Goal: Communication & Community: Answer question/provide support

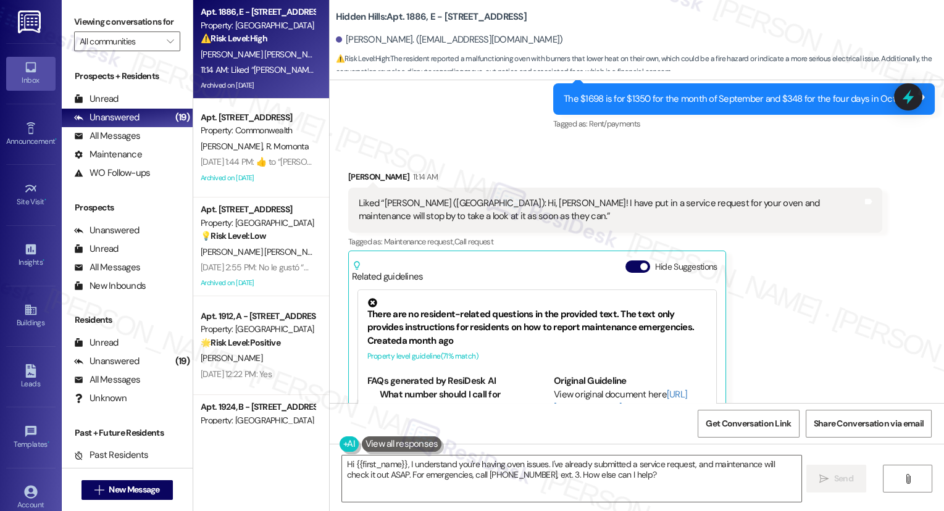
click at [269, 75] on div "11:14 AM: Liked “[PERSON_NAME] ([GEOGRAPHIC_DATA]): Hi, [PERSON_NAME]! I have p…" at bounding box center [544, 69] width 686 height 11
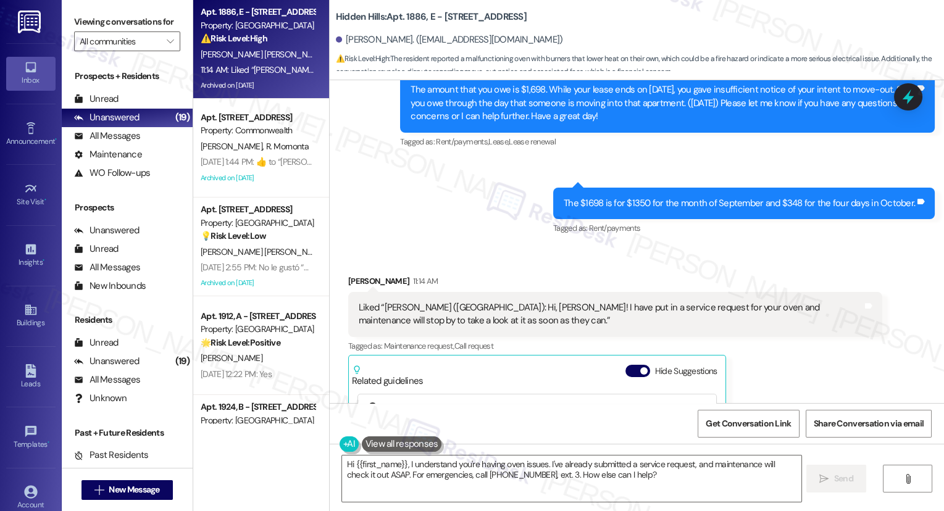
scroll to position [12508, 0]
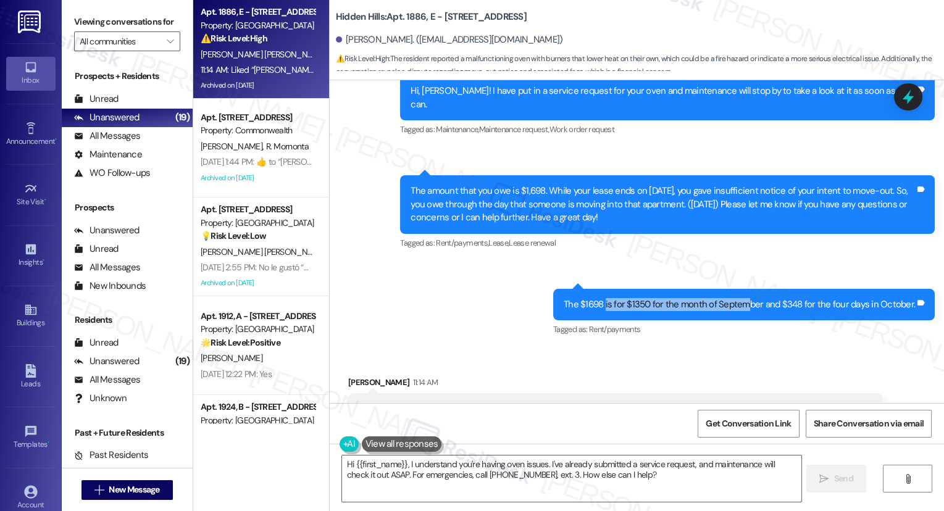
drag, startPoint x: 607, startPoint y: 215, endPoint x: 780, endPoint y: 214, distance: 172.9
click at [779, 289] on div "The $1698 is for $1350 for the month of September and $348 for the four days in…" at bounding box center [744, 304] width 382 height 31
click at [780, 289] on div "The $1698 is for $1350 for the month of September and $348 for the four days in…" at bounding box center [744, 304] width 382 height 31
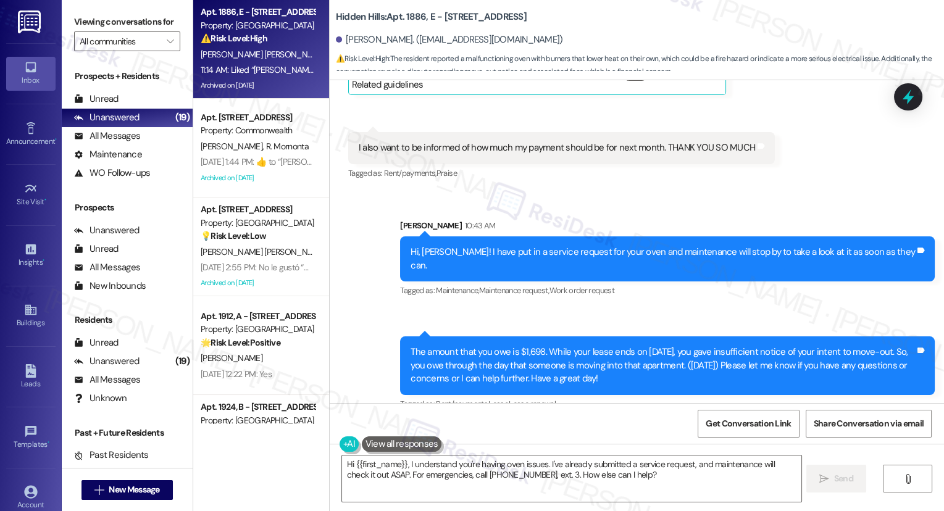
scroll to position [12234, 0]
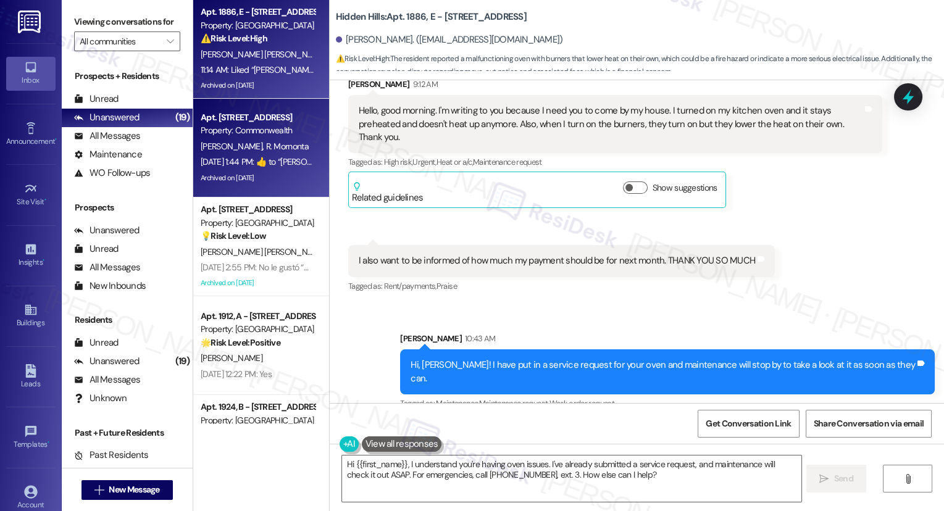
click at [224, 164] on div "[DATE] 1:44 PM:  ​👍​ to “ [PERSON_NAME] (Commonwealth): Good Afternoon, Mainten…" at bounding box center [745, 161] width 1088 height 11
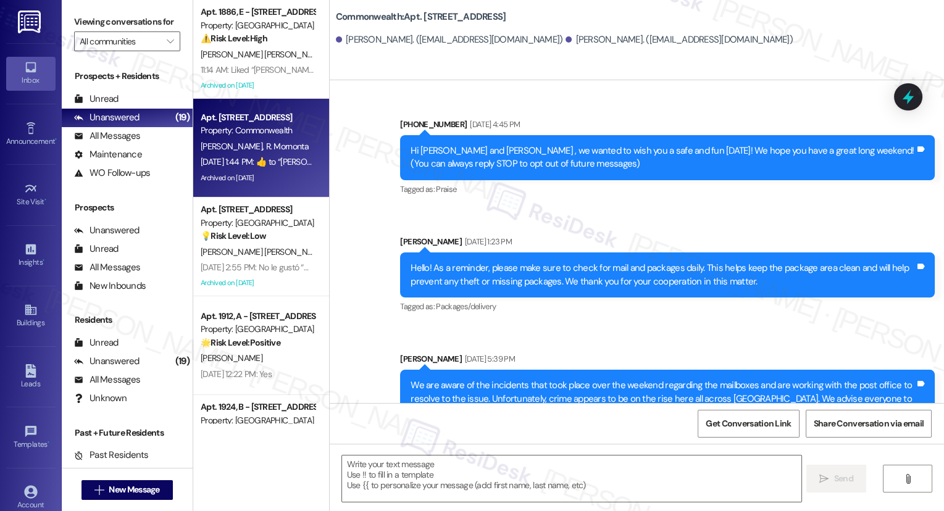
type textarea "Fetching suggested responses. Please feel free to read through the conversation…"
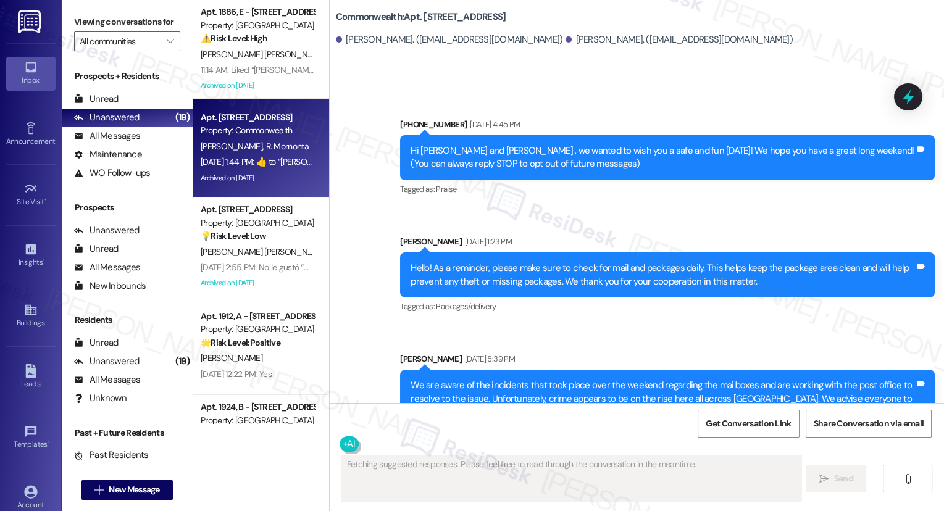
scroll to position [25438, 0]
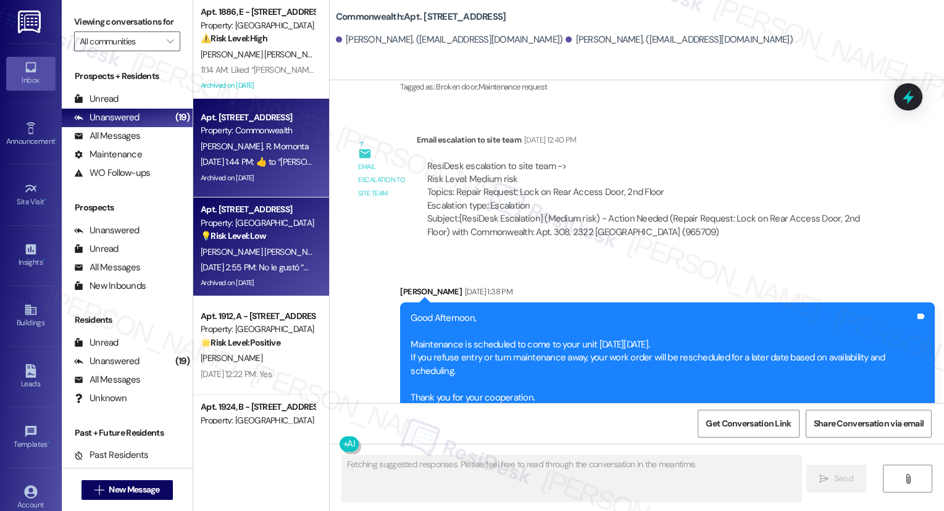
click at [279, 238] on div "💡 Risk Level: Low The resident's message indicates they did not like the previo…" at bounding box center [258, 236] width 114 height 13
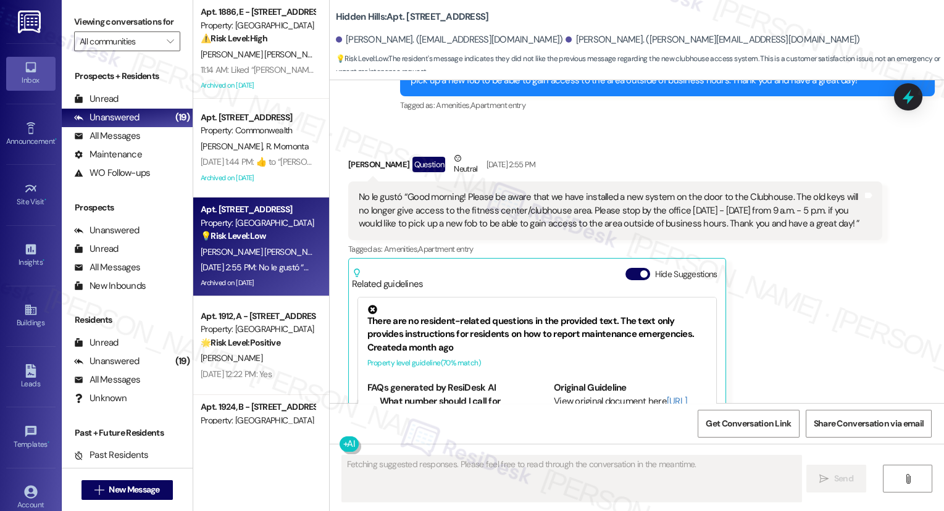
scroll to position [8697, 0]
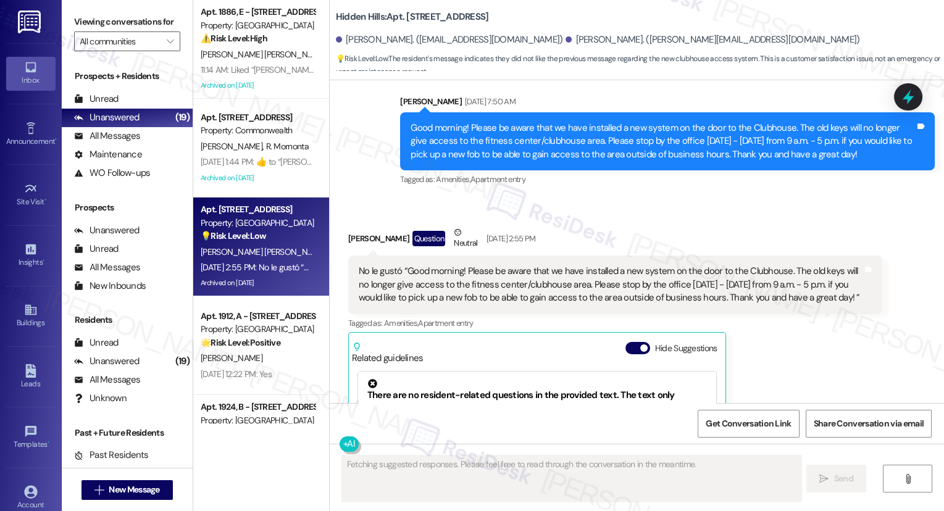
click at [553, 265] on div "No le gustó “Good morning! Please be aware that we have installed a new system …" at bounding box center [611, 285] width 504 height 40
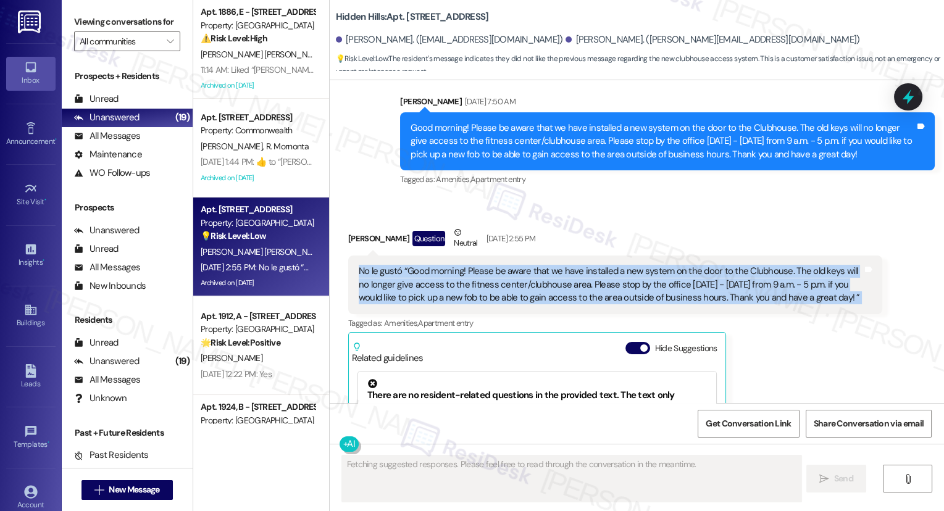
click at [553, 265] on div "No le gustó “Good morning! Please be aware that we have installed a new system …" at bounding box center [611, 285] width 504 height 40
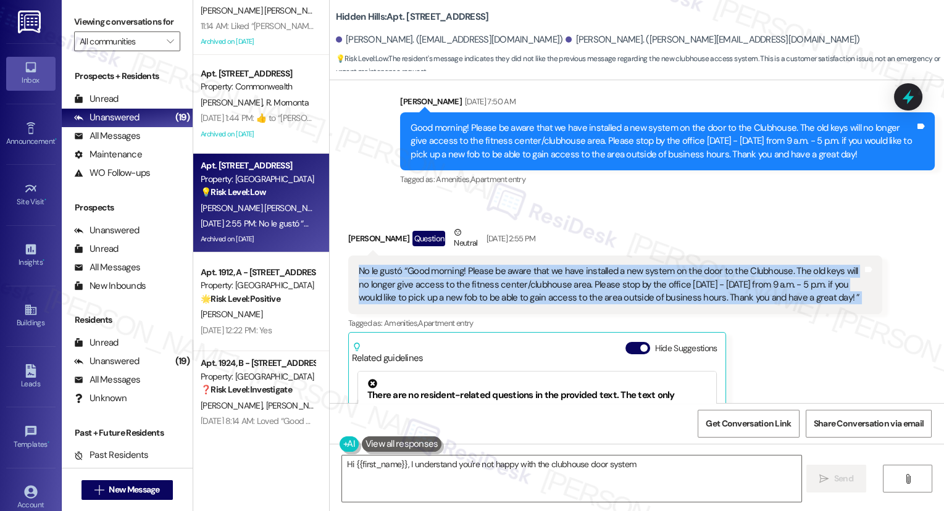
scroll to position [137, 0]
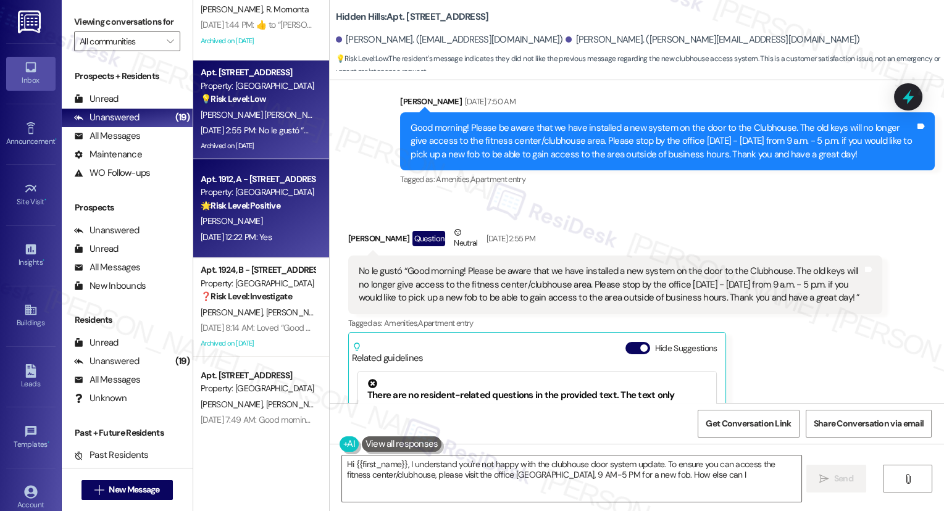
type textarea "Hi {{first_name}}, I understand you're not happy with the clubhouse door system…"
click at [243, 199] on div "🌟 Risk Level: Positive The resident responded positively to a check-in about th…" at bounding box center [258, 205] width 114 height 13
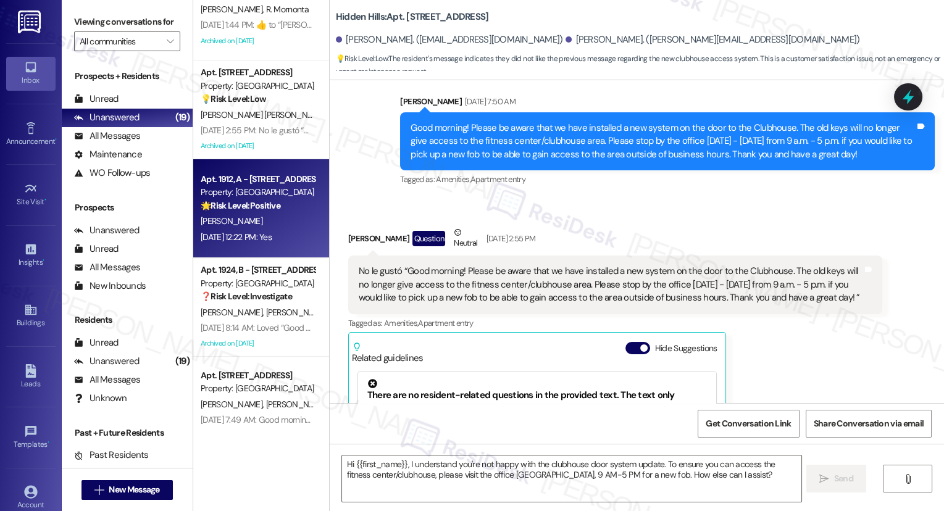
type textarea "Fetching suggested responses. Please feel free to read through the conversation…"
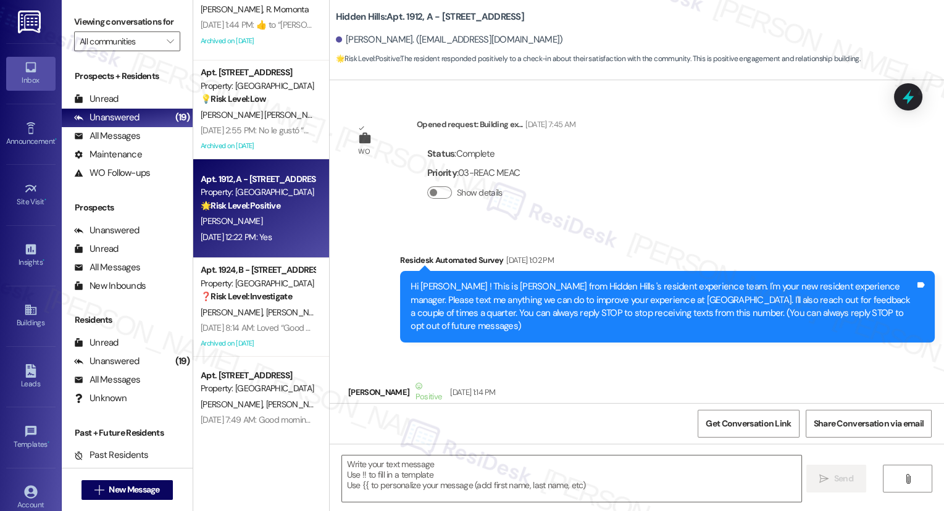
type textarea "Fetching suggested responses. Please feel free to read through the conversation…"
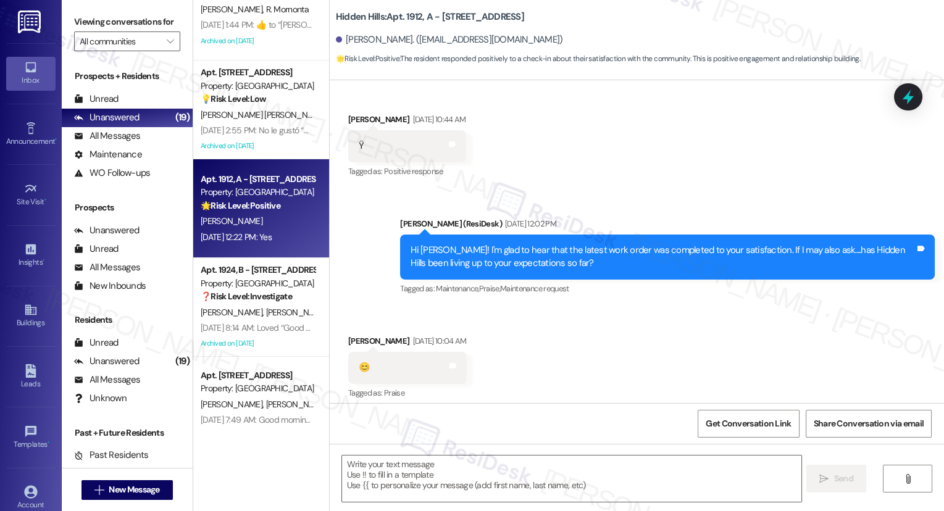
click at [716, 465] on div "Hi [PERSON_NAME], good morning! Can I take that smile emoji as a “yes”? We real…" at bounding box center [663, 478] width 504 height 27
click at [715, 465] on div "Hi [PERSON_NAME], good morning! Can I take that smile emoji as a “yes”? We real…" at bounding box center [663, 478] width 504 height 27
click at [488, 465] on div "Hi [PERSON_NAME], good morning! Can I take that smile emoji as a “yes”? We real…" at bounding box center [663, 478] width 504 height 27
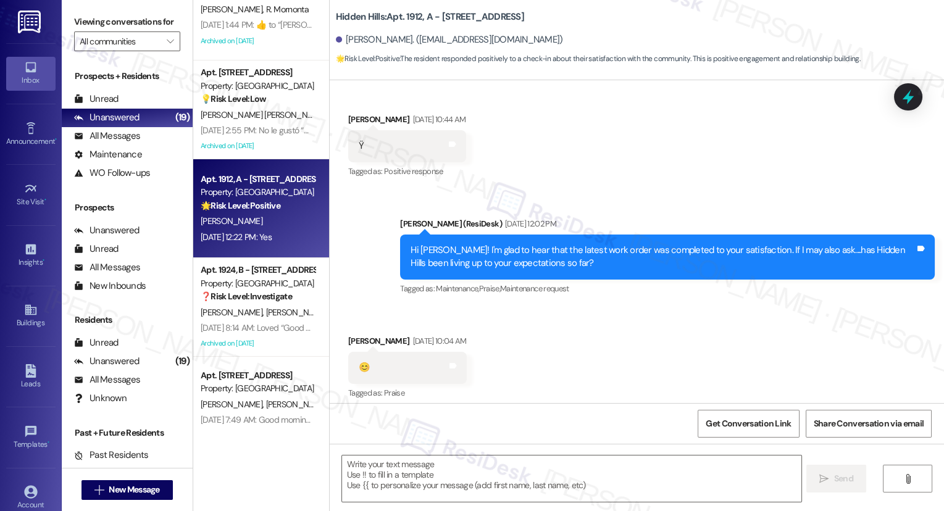
click at [596, 465] on div "Hi [PERSON_NAME], good morning! Can I take that smile emoji as a “yes”? We real…" at bounding box center [663, 478] width 504 height 27
click at [104, 19] on label "Viewing conversations for" at bounding box center [127, 21] width 106 height 19
click at [419, 461] on textarea at bounding box center [571, 479] width 459 height 46
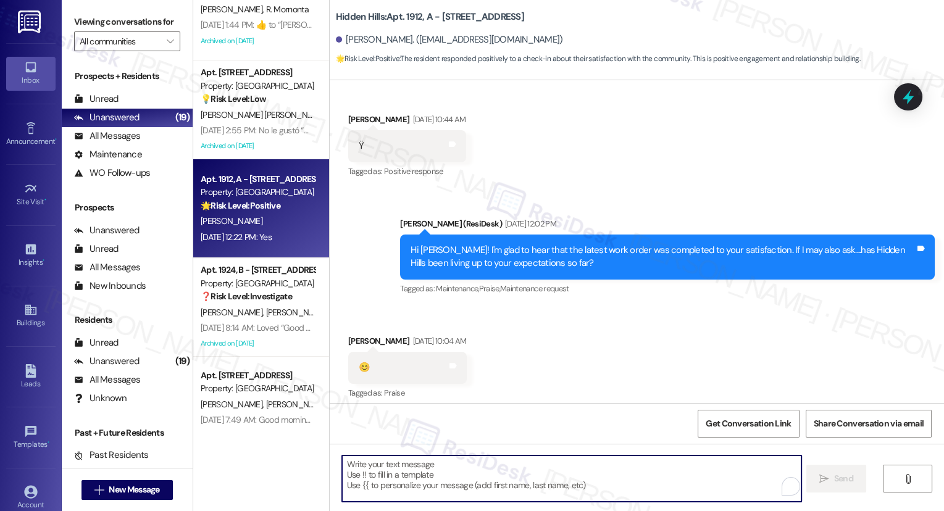
paste textarea "That’s awesome to hear, [PERSON_NAME]! Thank you! If you don’t mind, would you …"
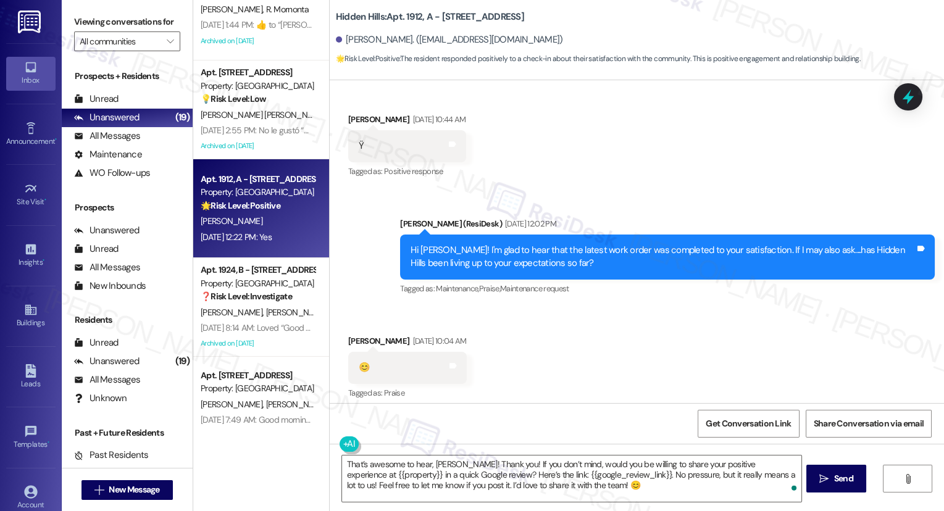
copy div "[PERSON_NAME]"
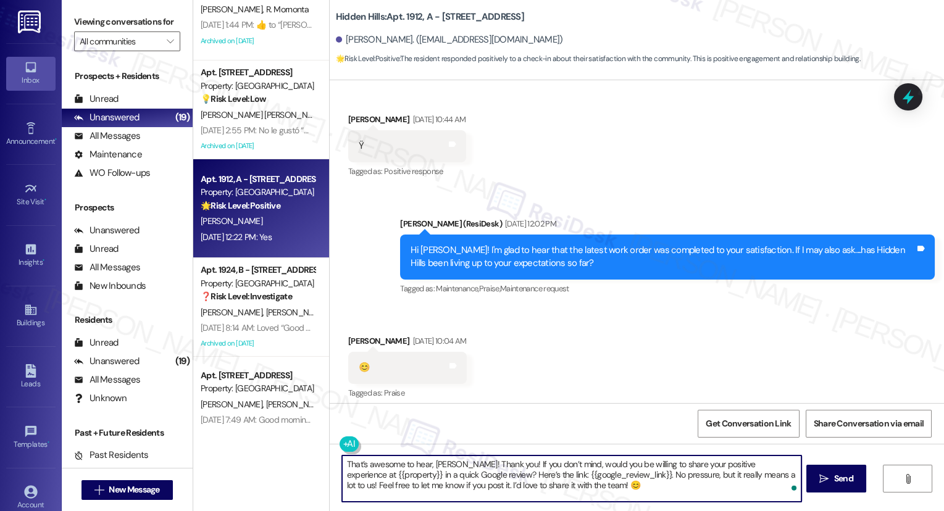
click at [449, 461] on textarea "That’s awesome to hear, [PERSON_NAME]! Thank you! If you don’t mind, would you …" at bounding box center [571, 479] width 459 height 46
click at [448, 459] on textarea "That’s awesome to hear, [PERSON_NAME]! Thank you! If you don’t mind, would you …" at bounding box center [571, 479] width 459 height 46
paste textarea "[PERSON_NAME]"
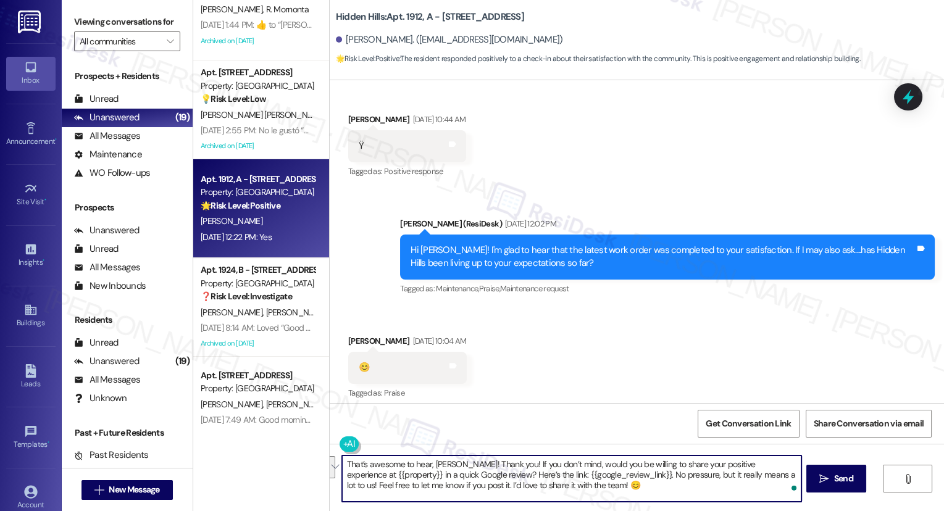
drag, startPoint x: 494, startPoint y: 463, endPoint x: 615, endPoint y: 474, distance: 121.5
click at [615, 474] on textarea "That’s awesome to hear, [PERSON_NAME]! Thank you! If you don’t mind, would you …" at bounding box center [571, 479] width 459 height 46
click at [614, 483] on textarea "That’s awesome to hear, [PERSON_NAME]! Thank you! If you don’t mind, would you …" at bounding box center [571, 479] width 459 height 46
drag, startPoint x: 638, startPoint y: 491, endPoint x: 769, endPoint y: 471, distance: 133.0
click at [769, 471] on textarea "That’s awesome to hear, [PERSON_NAME]! Thank you! If you don’t mind, would you …" at bounding box center [571, 479] width 459 height 46
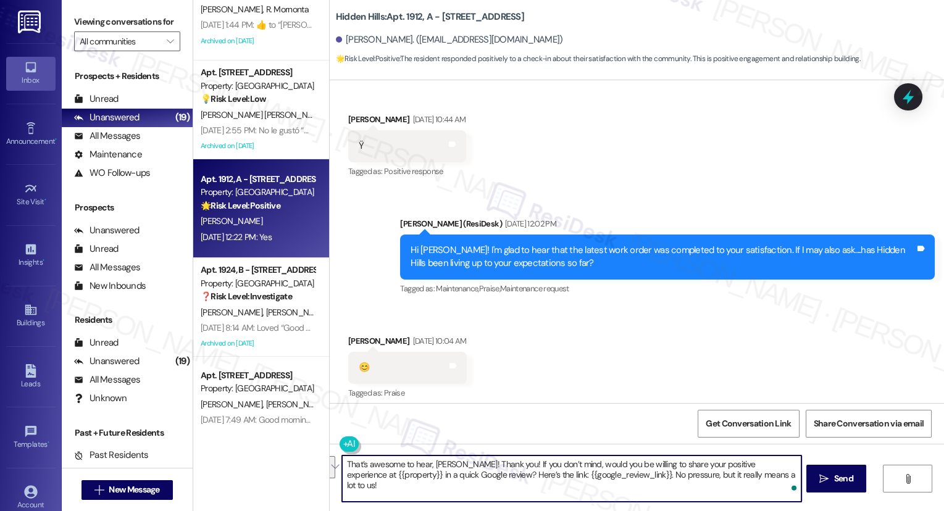
drag, startPoint x: 492, startPoint y: 463, endPoint x: 476, endPoint y: 475, distance: 20.3
click at [476, 475] on textarea "That’s awesome to hear, [PERSON_NAME]! Thank you! If you don’t mind, would you …" at bounding box center [571, 479] width 459 height 46
click at [502, 477] on textarea "That’s awesome to hear, [PERSON_NAME]! Thank you! If you don’t mind, would you …" at bounding box center [571, 479] width 459 height 46
drag, startPoint x: 477, startPoint y: 477, endPoint x: 614, endPoint y: 474, distance: 137.7
click at [614, 474] on textarea "That’s awesome to hear, [PERSON_NAME]! Thank you! If you don’t mind, would you …" at bounding box center [571, 479] width 459 height 46
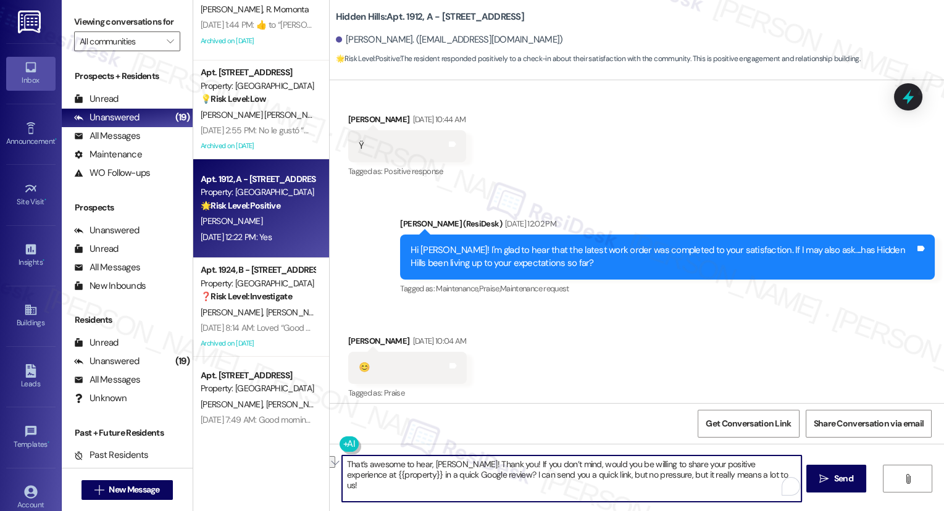
drag, startPoint x: 631, startPoint y: 475, endPoint x: 753, endPoint y: 478, distance: 122.3
click at [753, 478] on textarea "That’s awesome to hear, [PERSON_NAME]! Thank you! If you don’t mind, would you …" at bounding box center [571, 479] width 459 height 46
drag, startPoint x: 382, startPoint y: 474, endPoint x: 336, endPoint y: 480, distance: 46.2
click at [342, 480] on textarea "That’s awesome to hear, [PERSON_NAME]! Thank you! If you don’t mind, would you …" at bounding box center [571, 479] width 459 height 46
drag, startPoint x: 576, startPoint y: 474, endPoint x: 415, endPoint y: 476, distance: 160.5
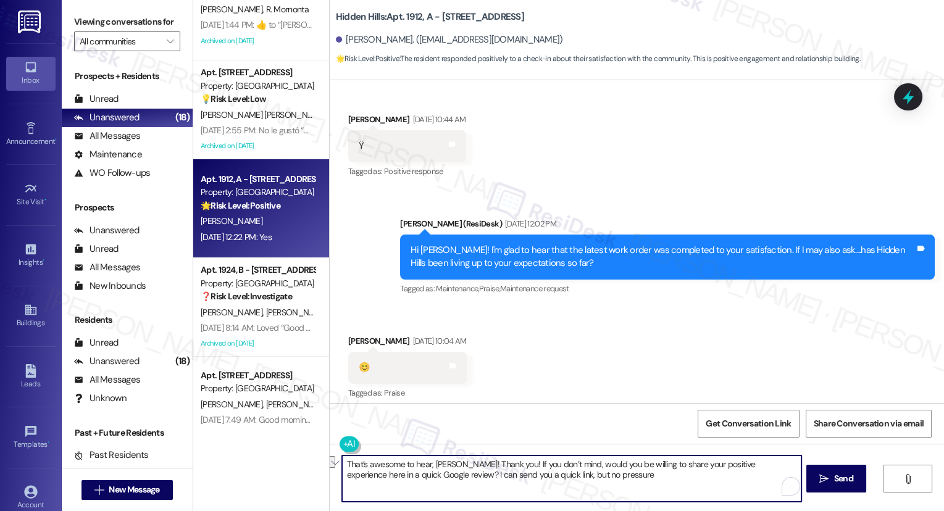
click at [415, 476] on textarea "That’s awesome to hear, [PERSON_NAME]! Thank you! If you don’t mind, would you …" at bounding box center [571, 479] width 459 height 46
type textarea "That’s awesome to hear, [PERSON_NAME]! Thank you! If you don’t mind, would you …"
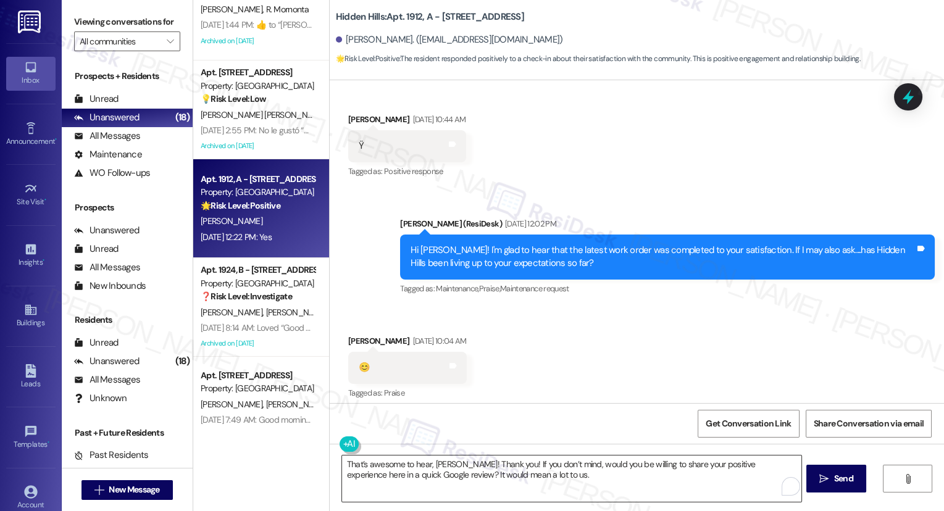
drag, startPoint x: 856, startPoint y: 483, endPoint x: 560, endPoint y: 482, distance: 295.7
click at [562, 482] on div "That’s awesome to hear, [PERSON_NAME]! Thank you! If you don’t mind, would you …" at bounding box center [637, 490] width 614 height 93
click at [822, 482] on icon "" at bounding box center [823, 479] width 9 height 10
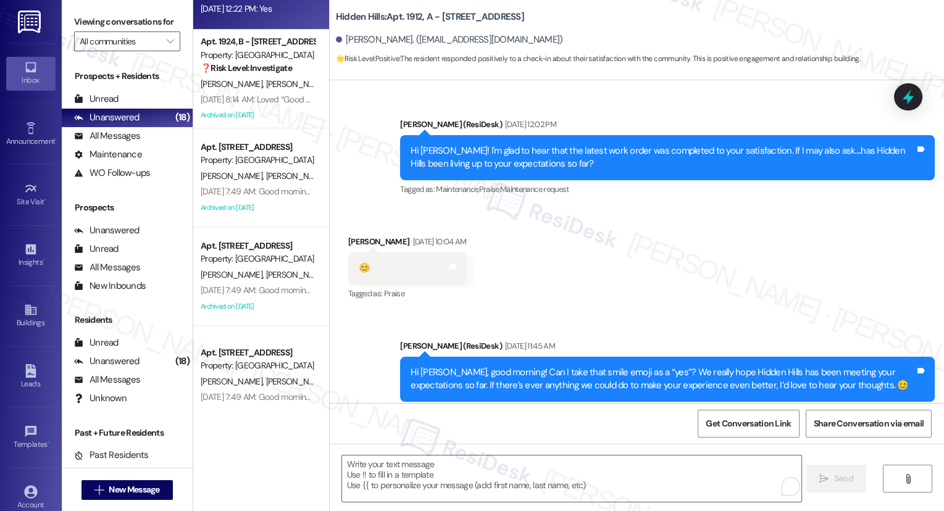
scroll to position [343, 0]
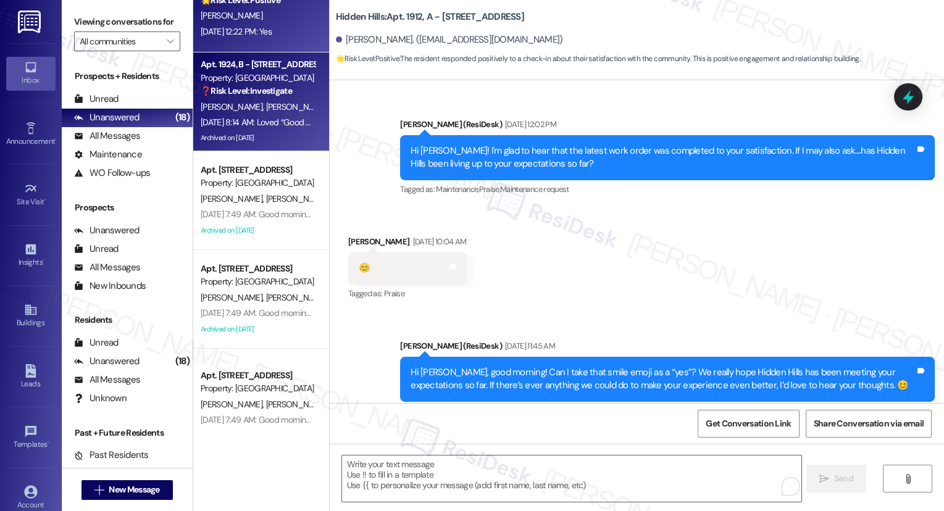
click at [292, 134] on div "Archived on [DATE]" at bounding box center [257, 137] width 117 height 15
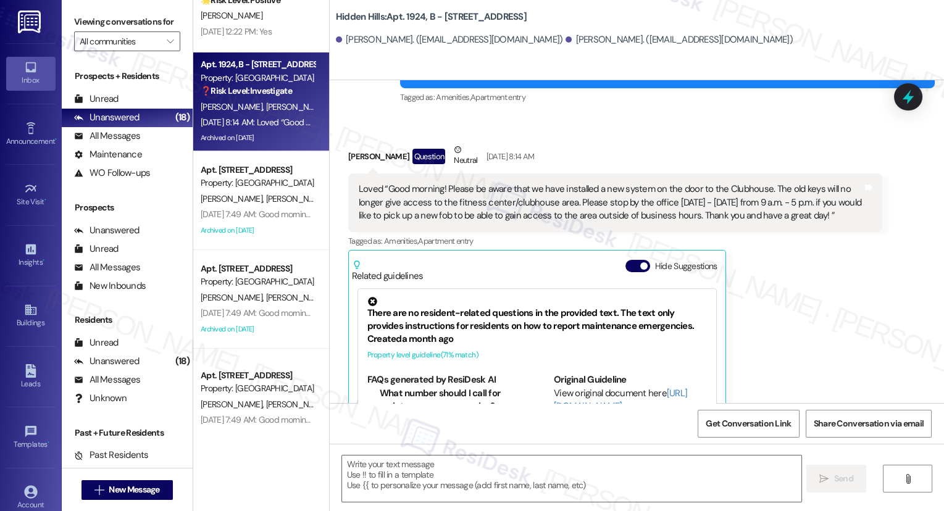
type textarea "Fetching suggested responses. Please feel free to read through the conversation…"
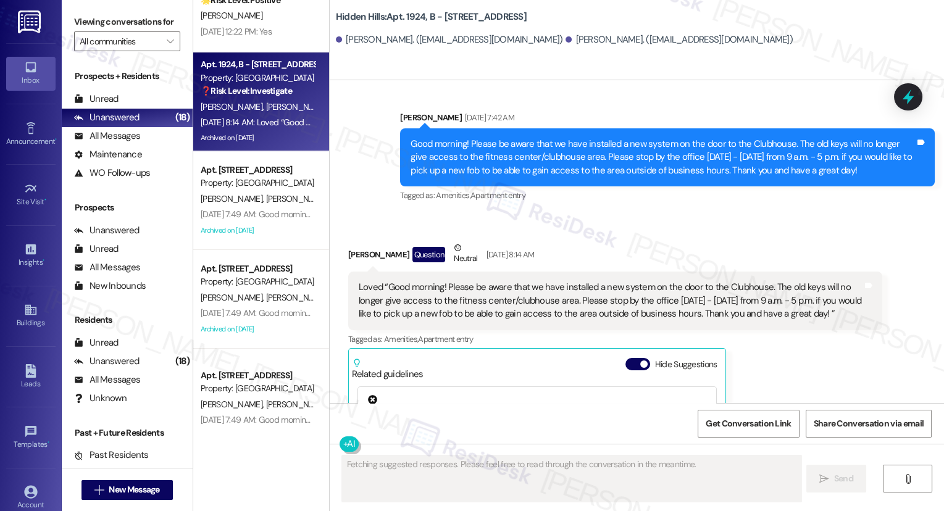
scroll to position [19596, 0]
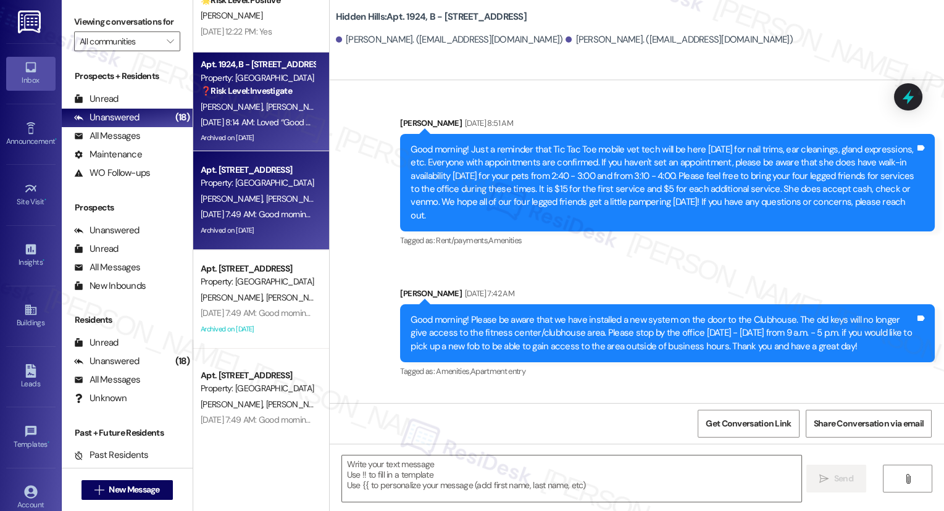
click at [283, 201] on div "[PERSON_NAME] [PERSON_NAME]" at bounding box center [257, 198] width 117 height 15
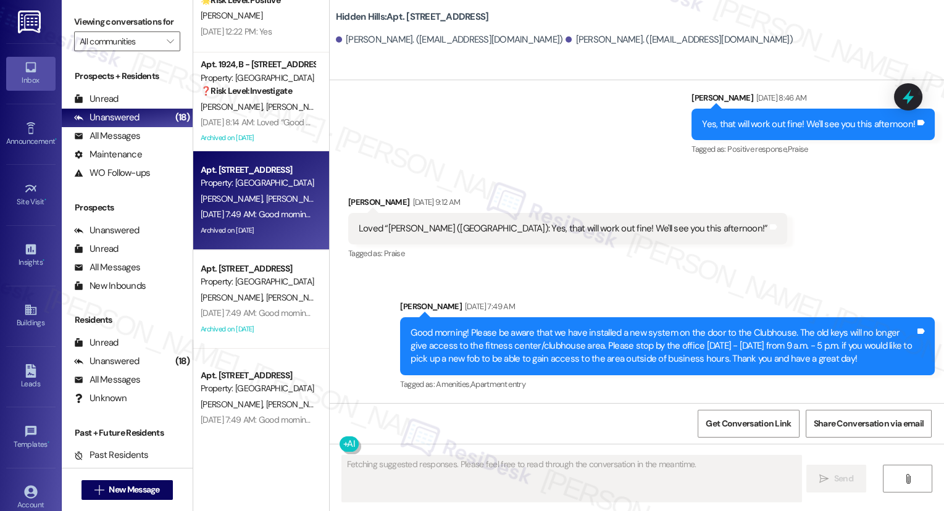
scroll to position [4133, 0]
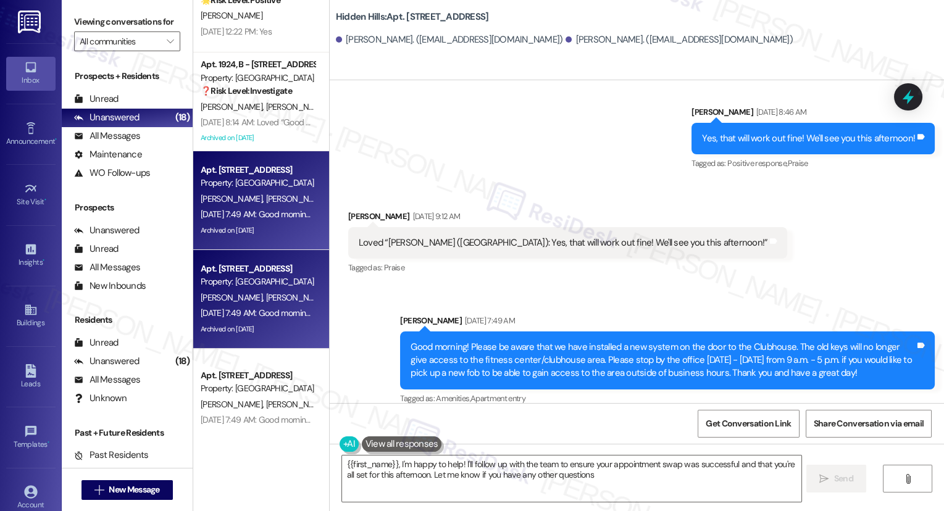
type textarea "{{first_name}}, I'm happy to help! I'll follow up with the team to ensure your …"
click at [262, 304] on div "[PERSON_NAME] [PERSON_NAME]" at bounding box center [257, 297] width 117 height 15
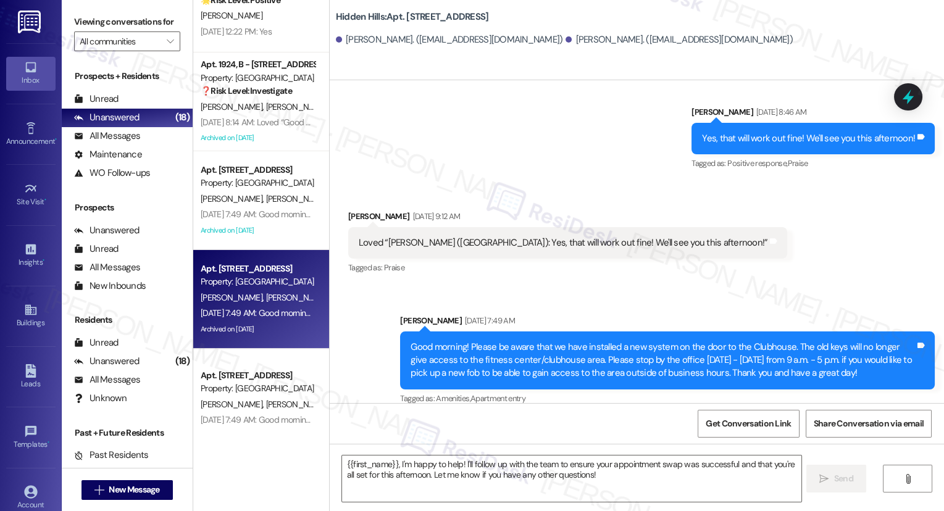
type textarea "Fetching suggested responses. Please feel free to read through the conversation…"
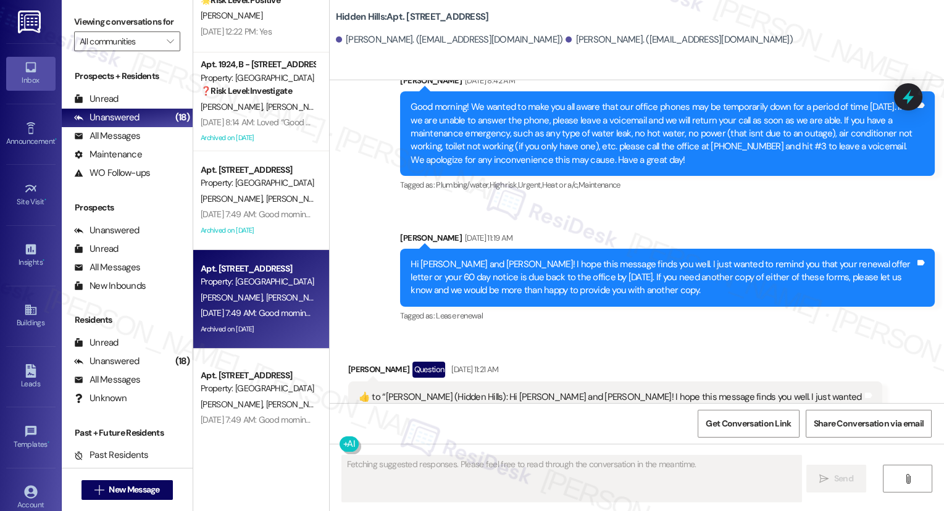
scroll to position [19313, 0]
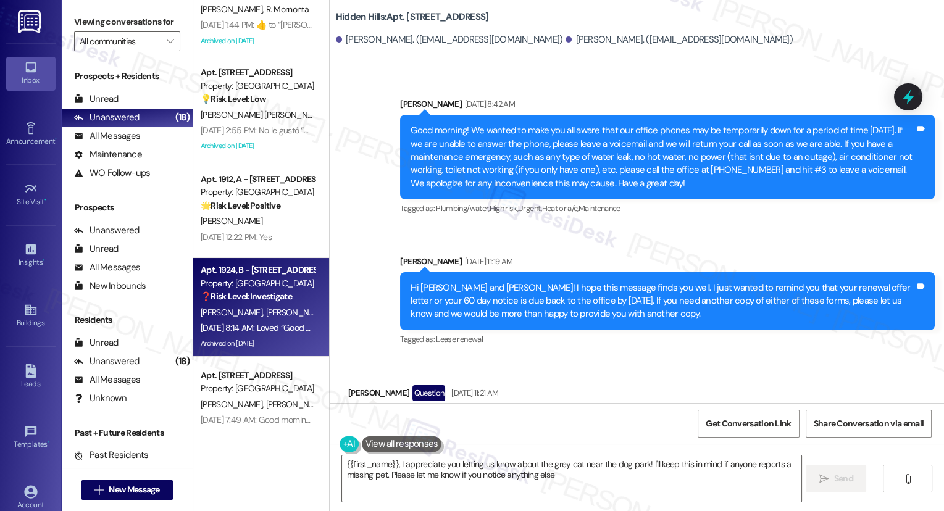
type textarea "{{first_name}}, I appreciate you letting us know about the grey cat near the do…"
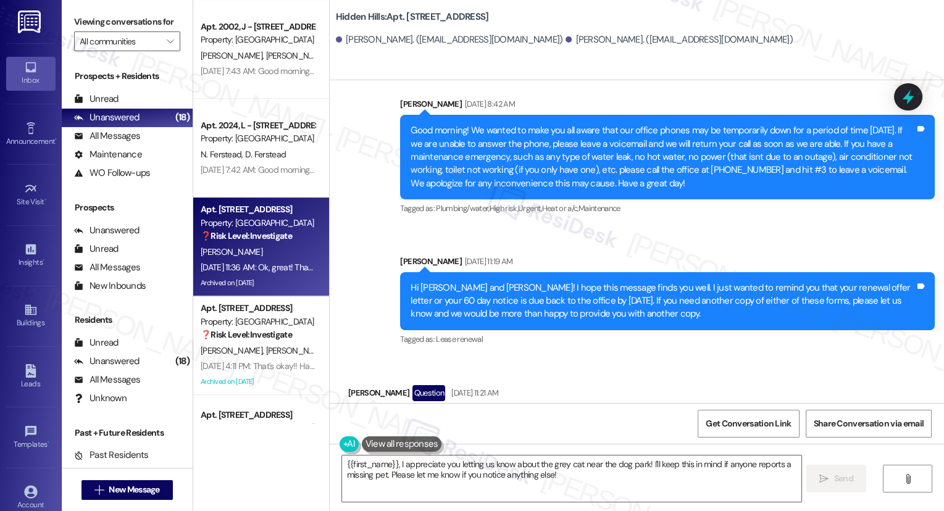
scroll to position [1354, 0]
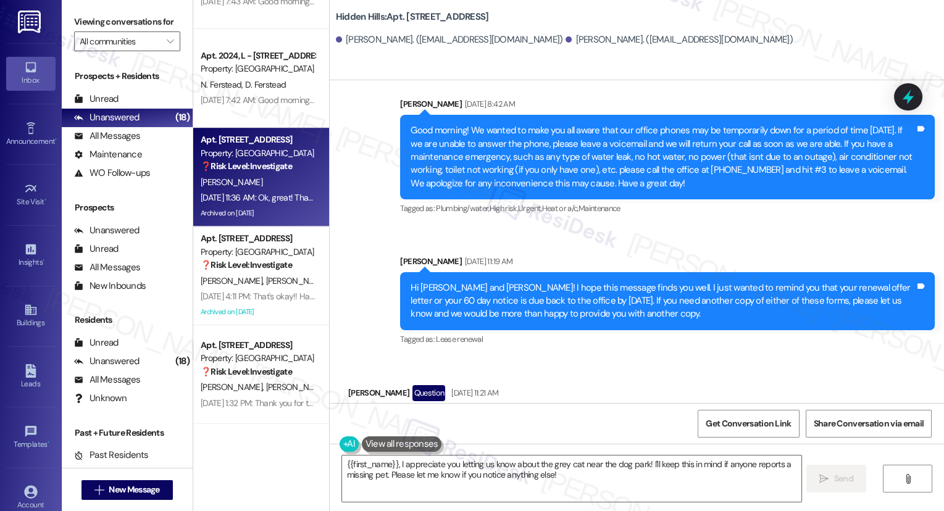
click at [263, 190] on div "[DATE] 11:36 AM: Ok, great! Thanks so much and if I can't figure it out, I'll c…" at bounding box center [257, 197] width 117 height 15
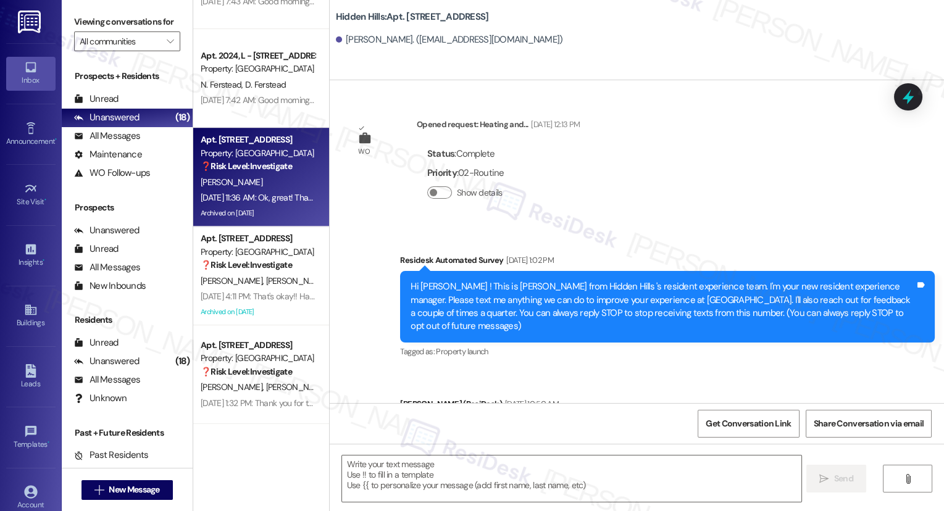
type textarea "Fetching suggested responses. Please feel free to read through the conversation…"
